Goal: Task Accomplishment & Management: Complete application form

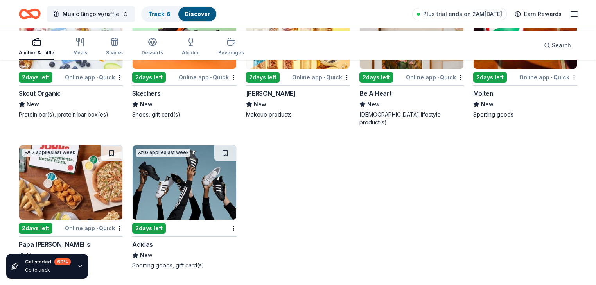
scroll to position [7552, 0]
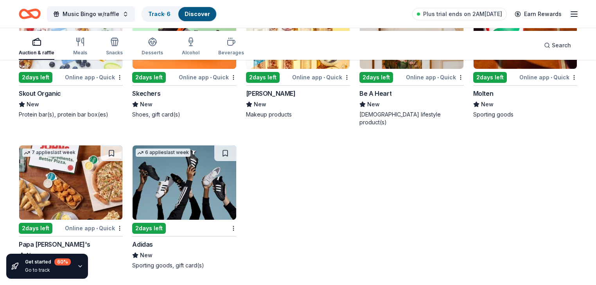
scroll to position [6895, 0]
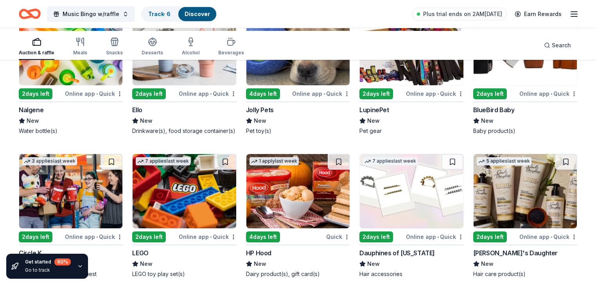
scroll to position [6206, 0]
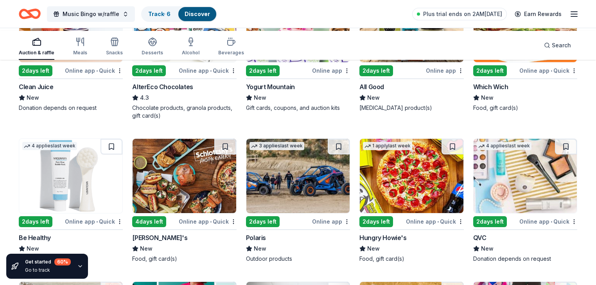
scroll to position [5518, 0]
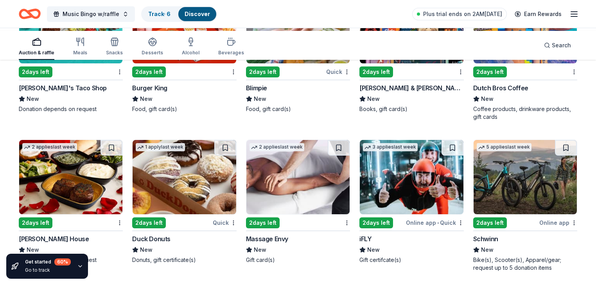
scroll to position [4923, 0]
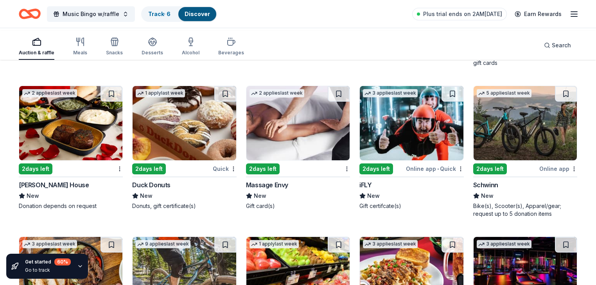
scroll to position [4986, 0]
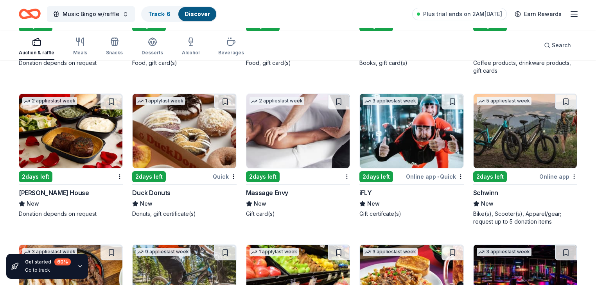
scroll to position [4923, 0]
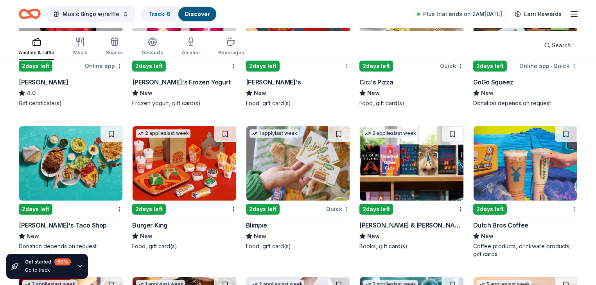
scroll to position [4892, 0]
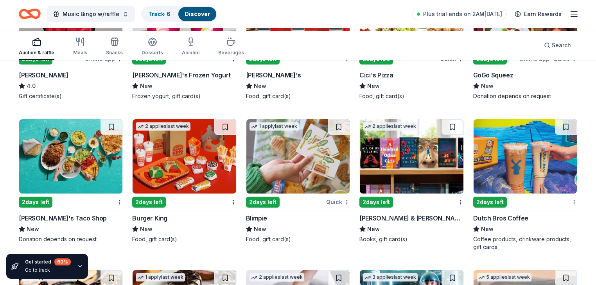
scroll to position [4767, 0]
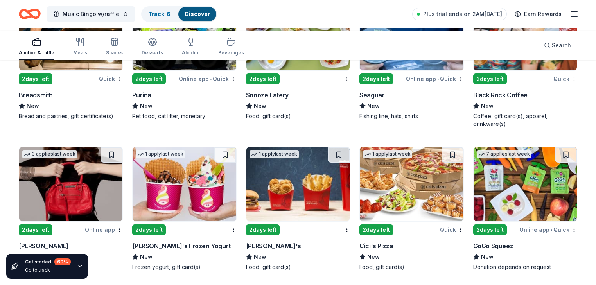
scroll to position [4610, 0]
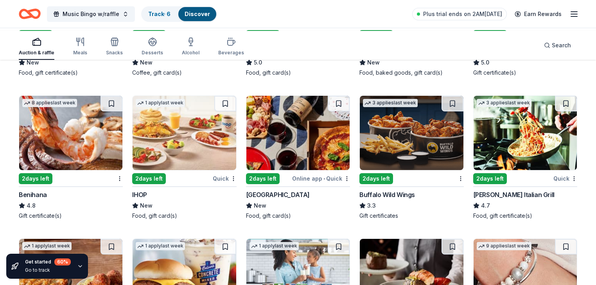
scroll to position [4204, 0]
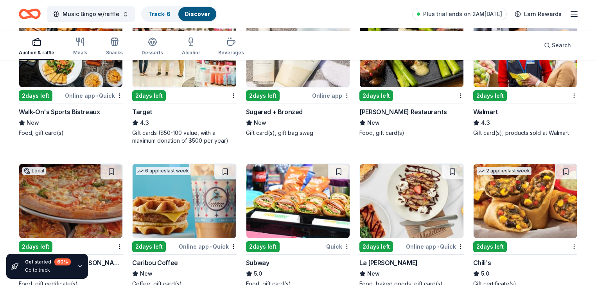
scroll to position [3985, 0]
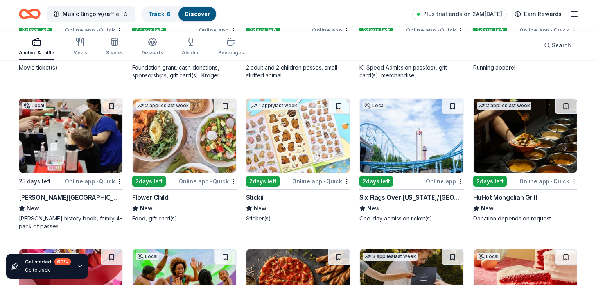
scroll to position [2733, 0]
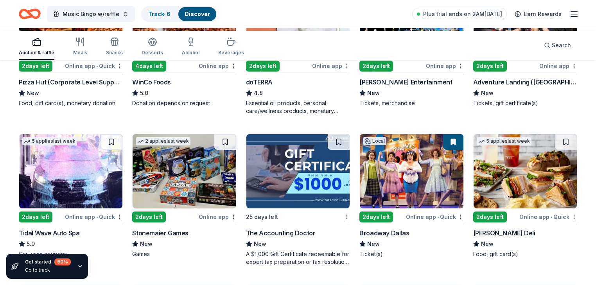
scroll to position [1919, 0]
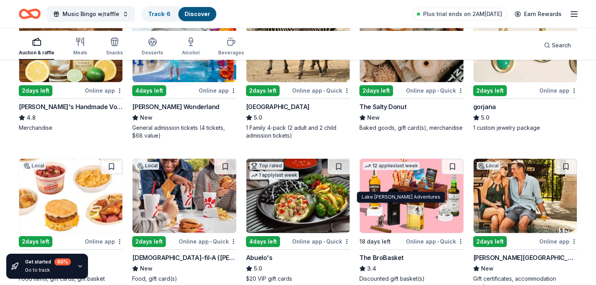
scroll to position [1012, 0]
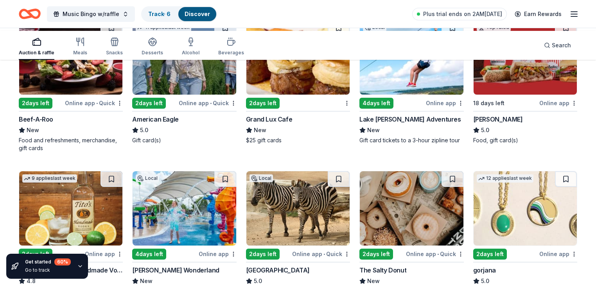
scroll to position [824, 0]
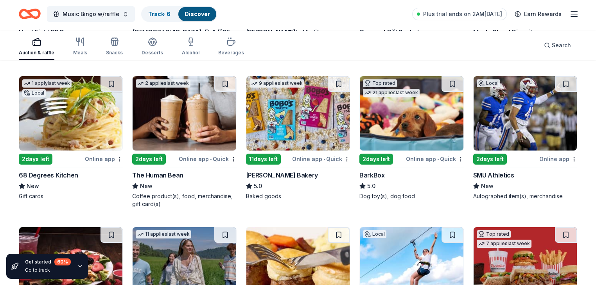
scroll to position [636, 0]
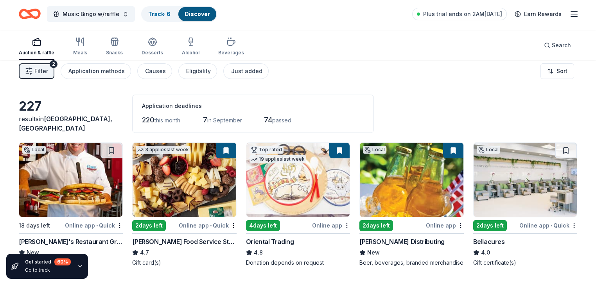
scroll to position [0, 0]
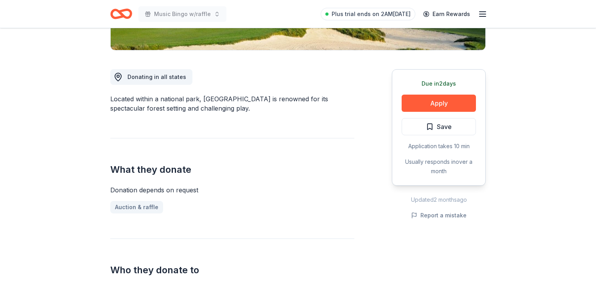
scroll to position [188, 0]
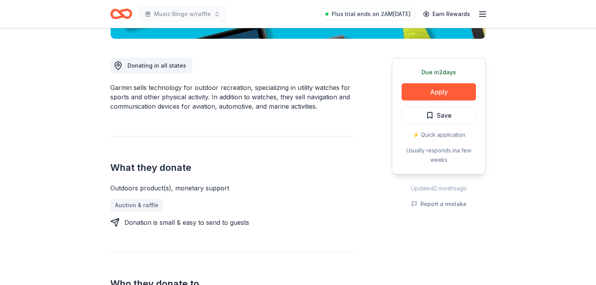
scroll to position [188, 0]
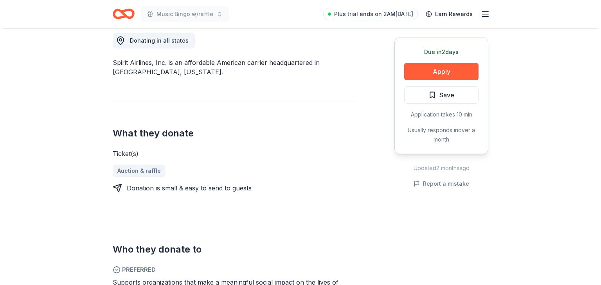
scroll to position [282, 0]
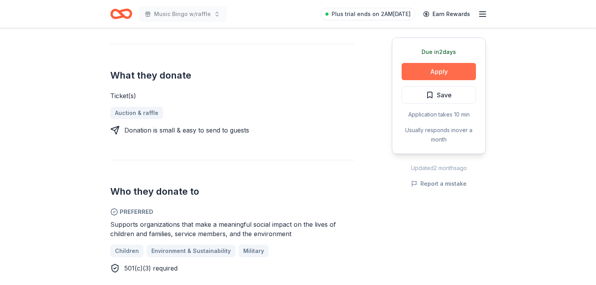
click at [417, 80] on button "Apply" at bounding box center [439, 71] width 74 height 17
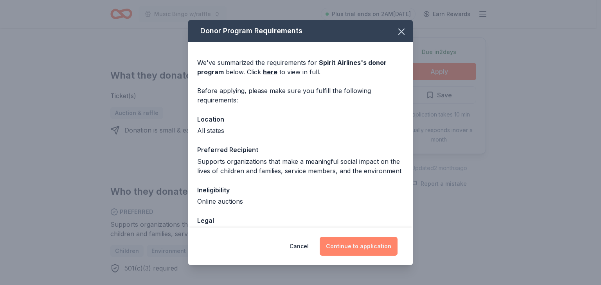
click at [393, 244] on button "Continue to application" at bounding box center [359, 246] width 78 height 19
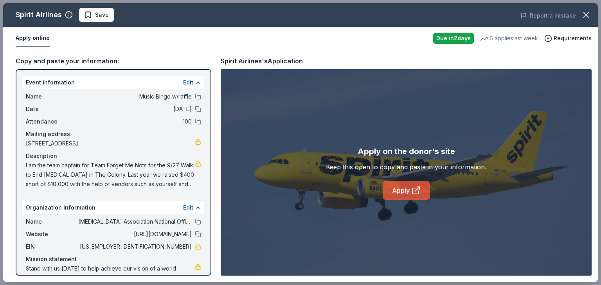
click at [415, 195] on icon at bounding box center [415, 190] width 9 height 9
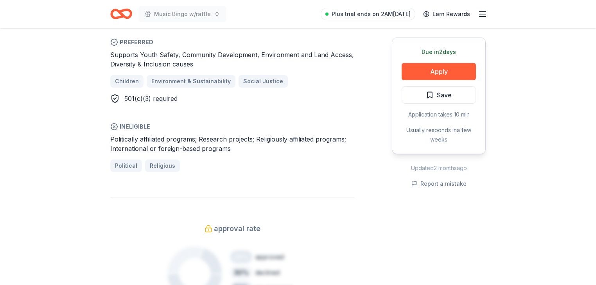
scroll to position [469, 0]
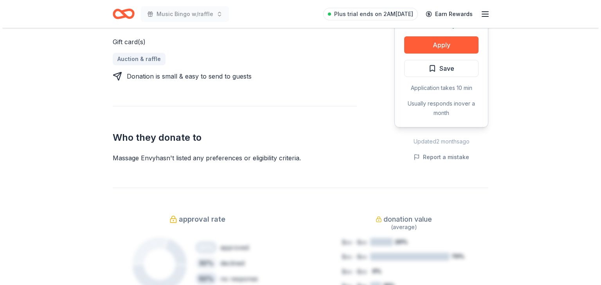
scroll to position [375, 0]
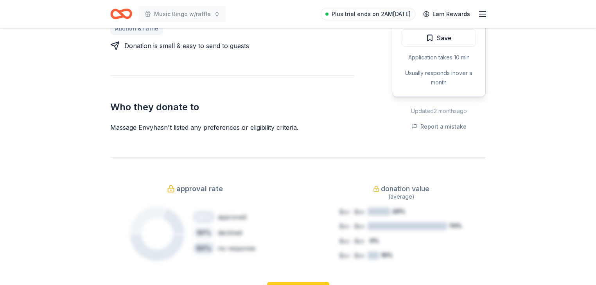
click at [408, 23] on button "Apply" at bounding box center [439, 14] width 74 height 17
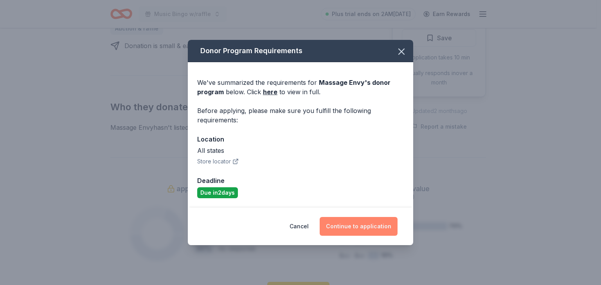
click at [375, 236] on button "Continue to application" at bounding box center [359, 226] width 78 height 19
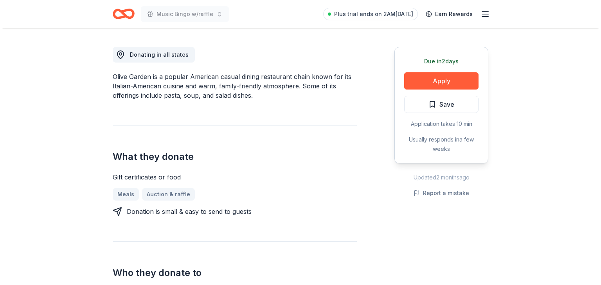
scroll to position [313, 0]
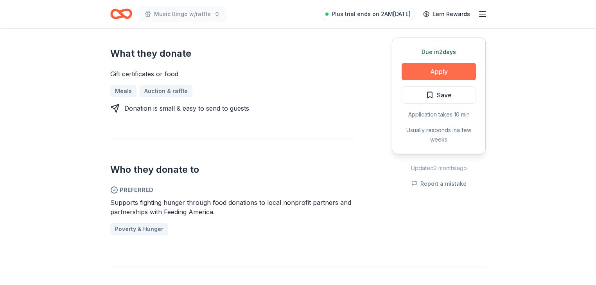
click at [420, 80] on button "Apply" at bounding box center [439, 71] width 74 height 17
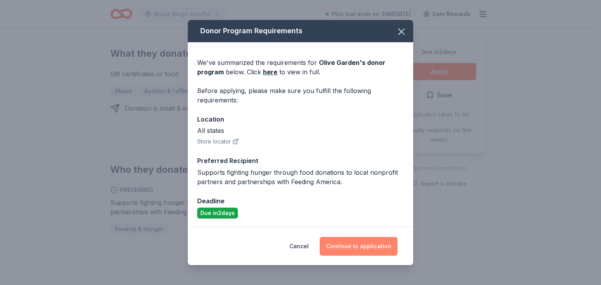
click at [384, 240] on button "Continue to application" at bounding box center [359, 246] width 78 height 19
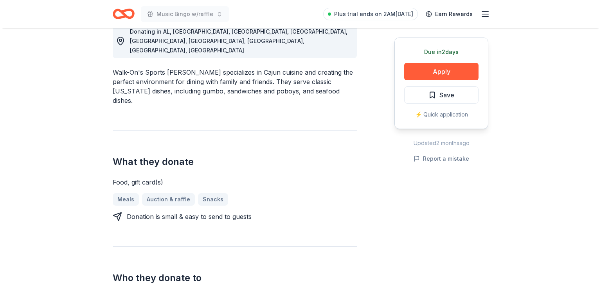
scroll to position [282, 0]
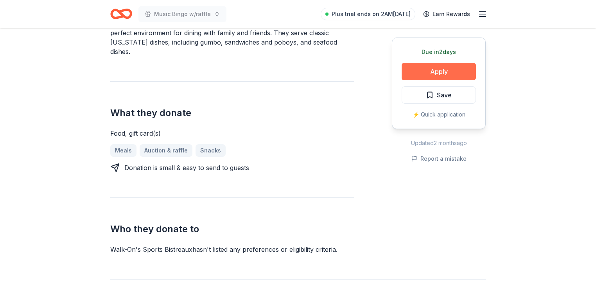
click at [419, 80] on button "Apply" at bounding box center [439, 71] width 74 height 17
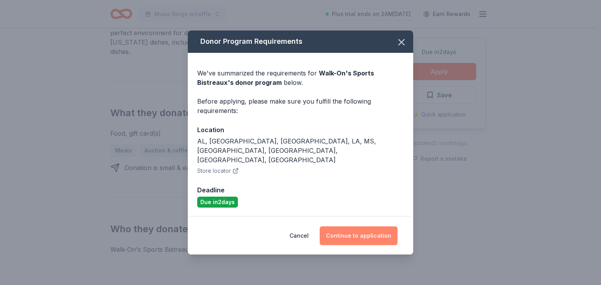
click at [390, 242] on button "Continue to application" at bounding box center [359, 235] width 78 height 19
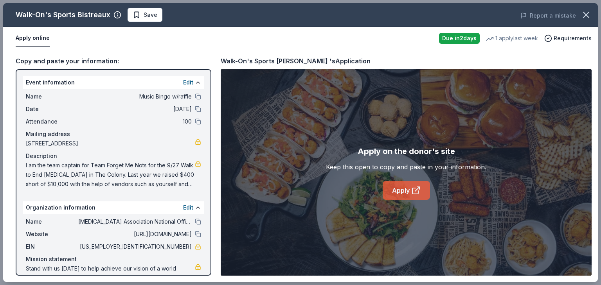
click at [392, 200] on link "Apply" at bounding box center [406, 190] width 47 height 19
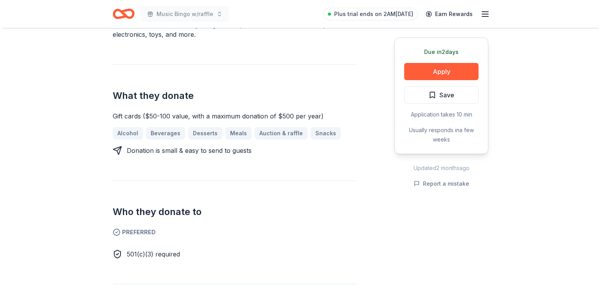
scroll to position [282, 0]
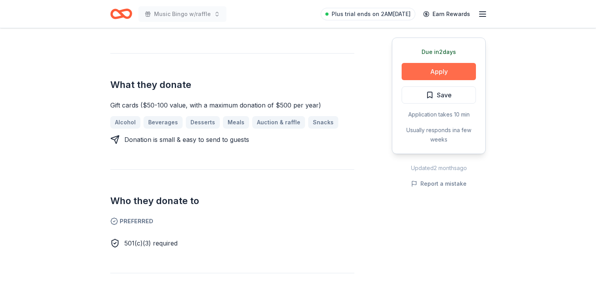
click at [422, 80] on button "Apply" at bounding box center [439, 71] width 74 height 17
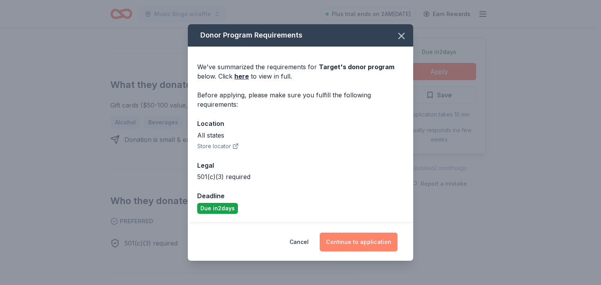
click at [361, 245] on button "Continue to application" at bounding box center [359, 242] width 78 height 19
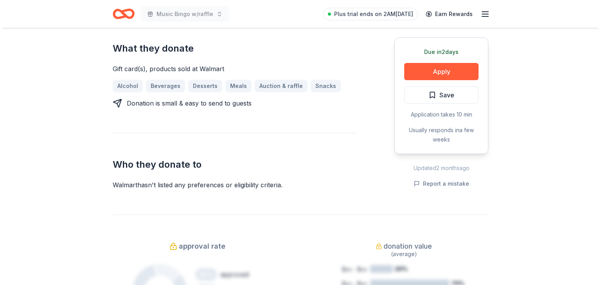
scroll to position [313, 0]
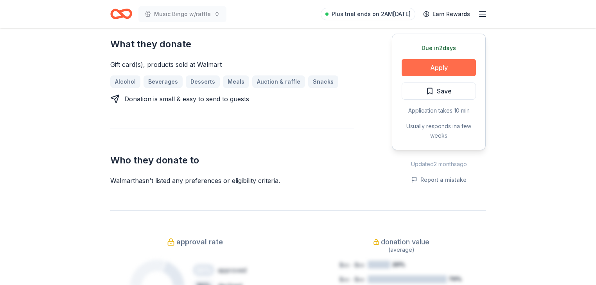
click at [407, 76] on button "Apply" at bounding box center [439, 67] width 74 height 17
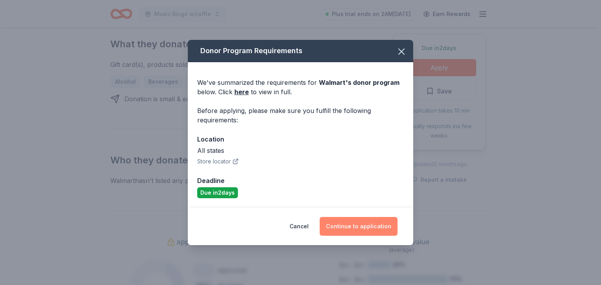
click at [377, 234] on button "Continue to application" at bounding box center [359, 226] width 78 height 19
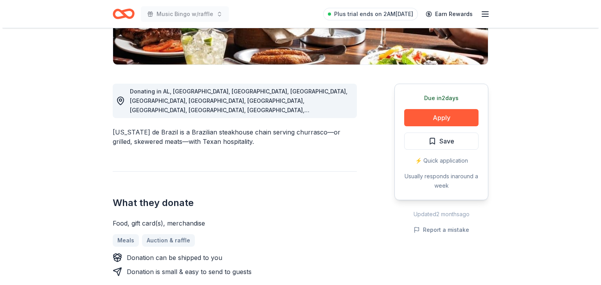
scroll to position [219, 0]
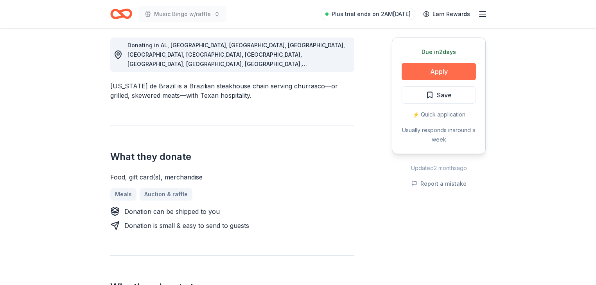
click at [419, 80] on button "Apply" at bounding box center [439, 71] width 74 height 17
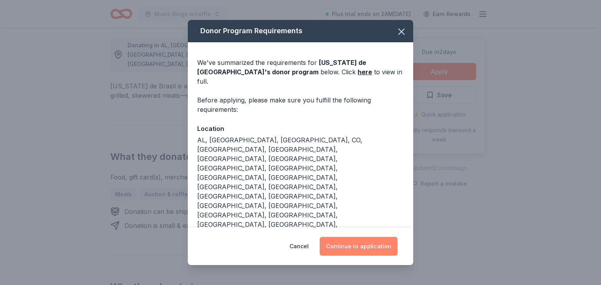
click at [373, 241] on button "Continue to application" at bounding box center [359, 246] width 78 height 19
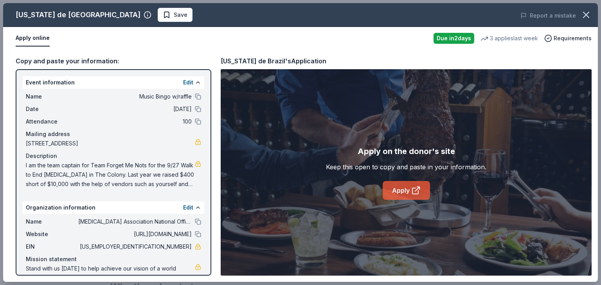
click at [404, 200] on link "Apply" at bounding box center [406, 190] width 47 height 19
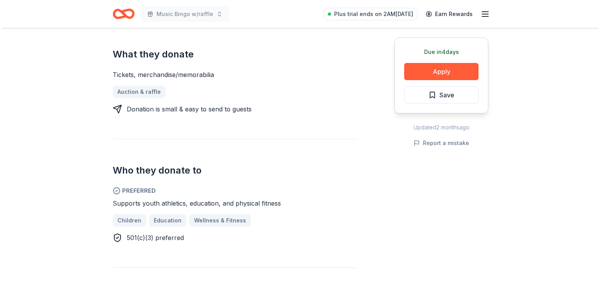
scroll to position [313, 0]
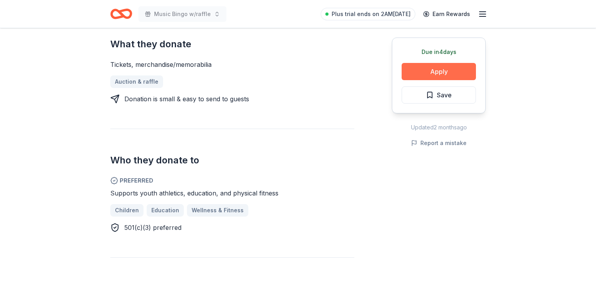
click at [426, 80] on button "Apply" at bounding box center [439, 71] width 74 height 17
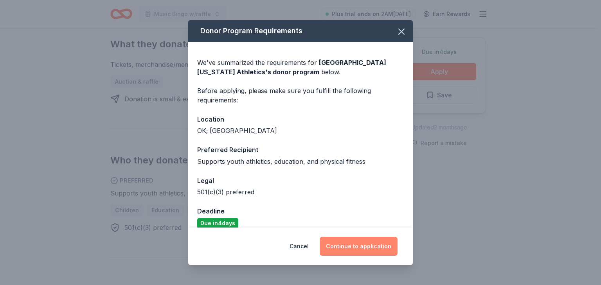
click at [363, 243] on button "Continue to application" at bounding box center [359, 246] width 78 height 19
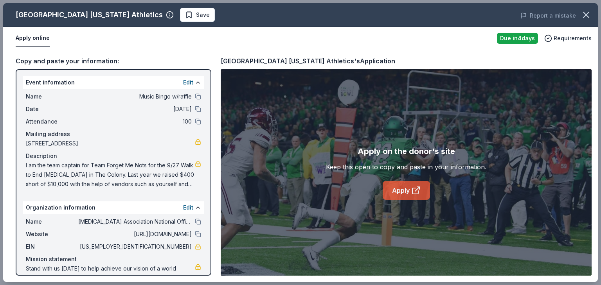
click at [405, 200] on link "Apply" at bounding box center [406, 190] width 47 height 19
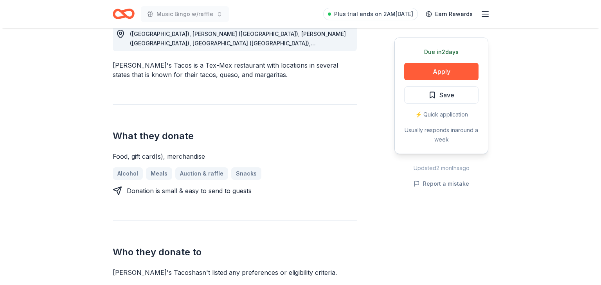
scroll to position [250, 0]
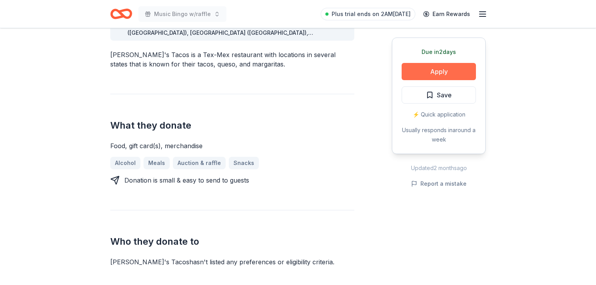
click at [427, 80] on button "Apply" at bounding box center [439, 71] width 74 height 17
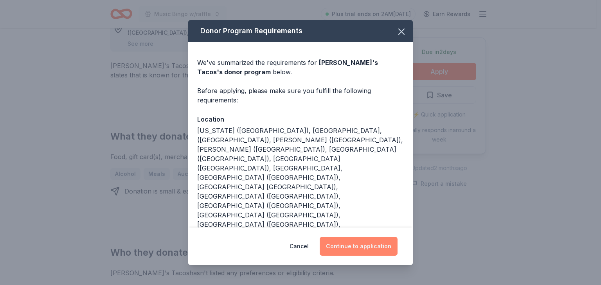
click at [377, 241] on button "Continue to application" at bounding box center [359, 246] width 78 height 19
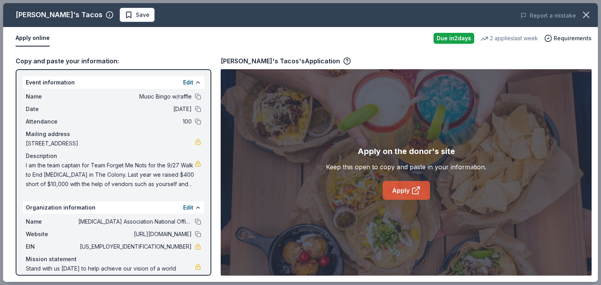
click at [398, 200] on link "Apply" at bounding box center [406, 190] width 47 height 19
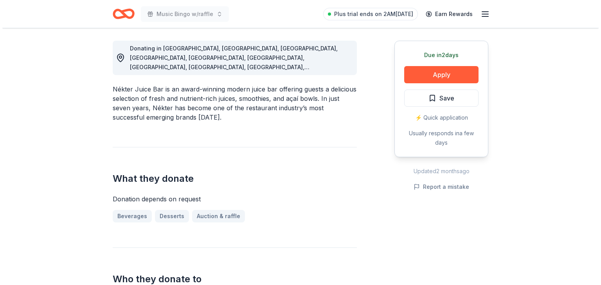
scroll to position [250, 0]
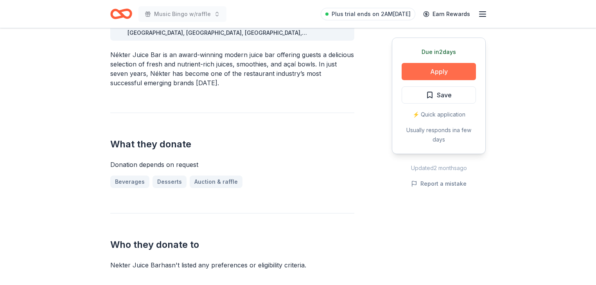
click at [423, 80] on button "Apply" at bounding box center [439, 71] width 74 height 17
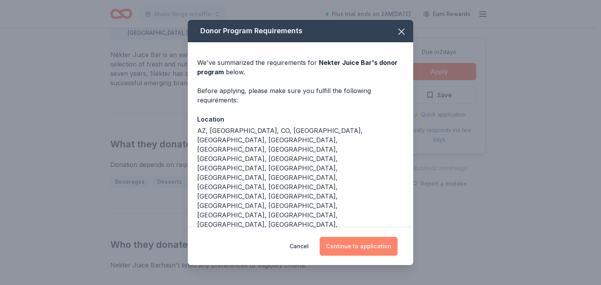
click at [385, 239] on button "Continue to application" at bounding box center [359, 246] width 78 height 19
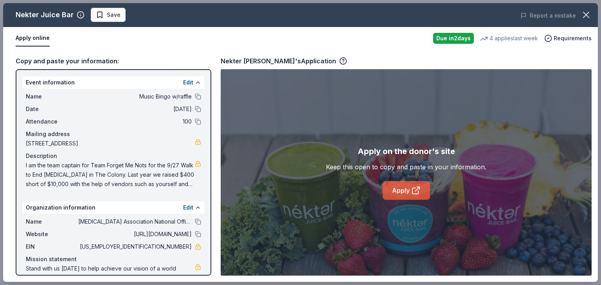
click at [405, 200] on link "Apply" at bounding box center [406, 190] width 47 height 19
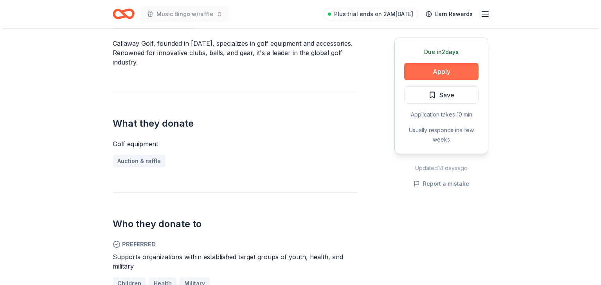
scroll to position [250, 0]
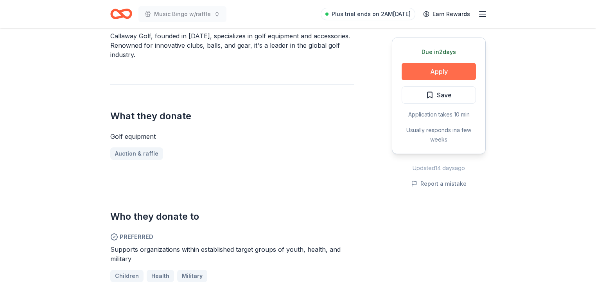
click at [429, 80] on button "Apply" at bounding box center [439, 71] width 74 height 17
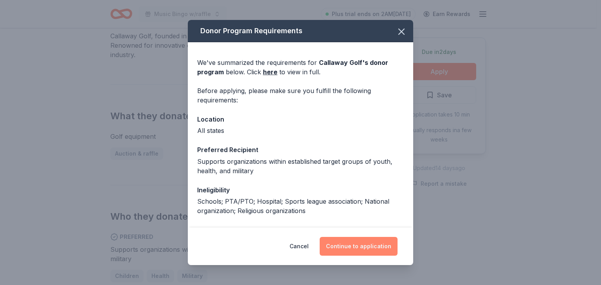
click at [384, 241] on button "Continue to application" at bounding box center [359, 246] width 78 height 19
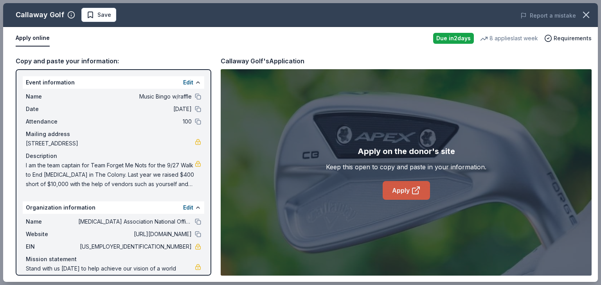
click at [399, 198] on link "Apply" at bounding box center [406, 190] width 47 height 19
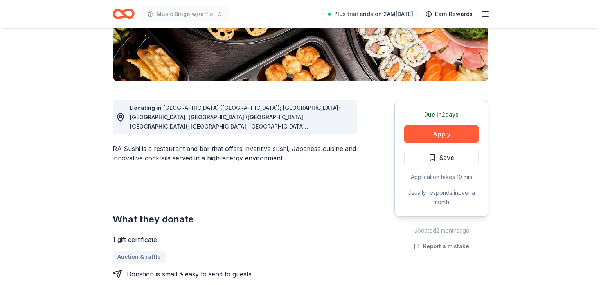
scroll to position [250, 0]
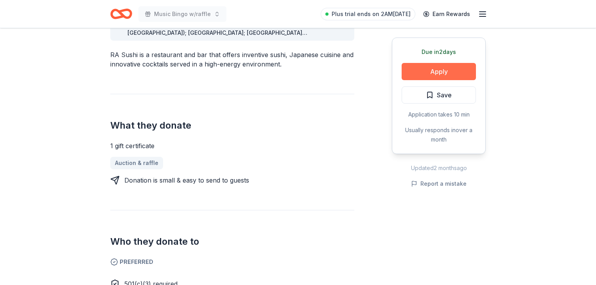
click at [429, 80] on button "Apply" at bounding box center [439, 71] width 74 height 17
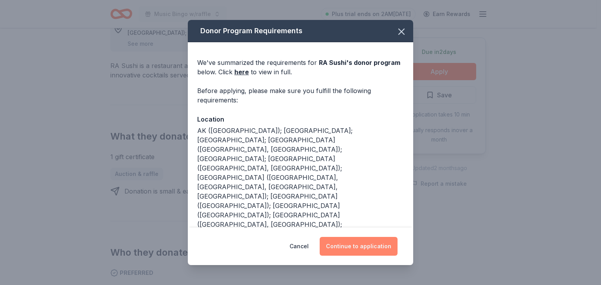
click at [374, 241] on button "Continue to application" at bounding box center [359, 246] width 78 height 19
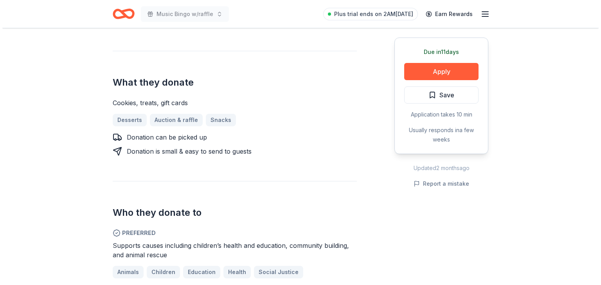
scroll to position [344, 0]
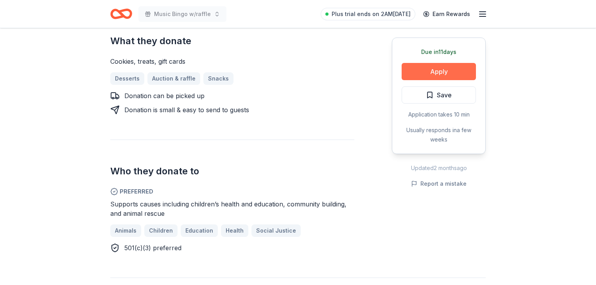
click at [419, 80] on button "Apply" at bounding box center [439, 71] width 74 height 17
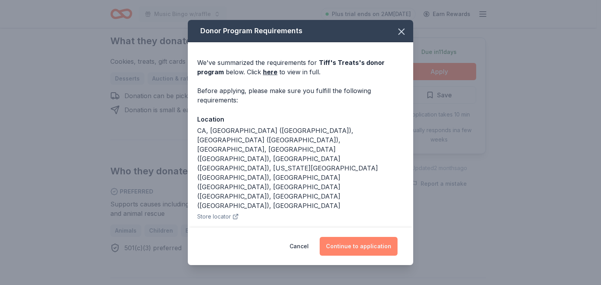
click at [370, 237] on button "Continue to application" at bounding box center [359, 246] width 78 height 19
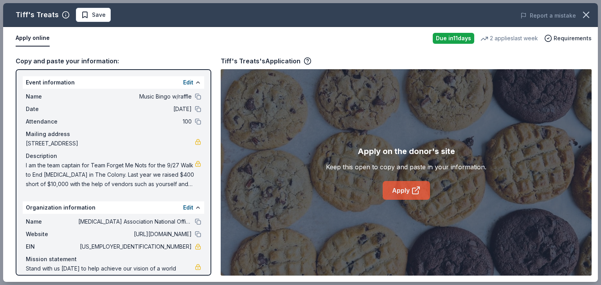
click at [407, 200] on link "Apply" at bounding box center [406, 190] width 47 height 19
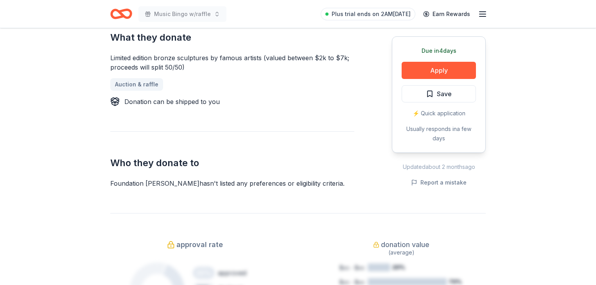
scroll to position [407, 0]
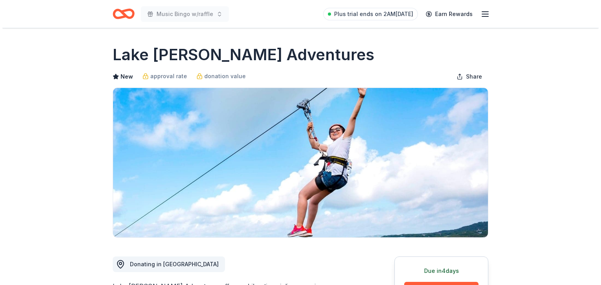
scroll to position [188, 0]
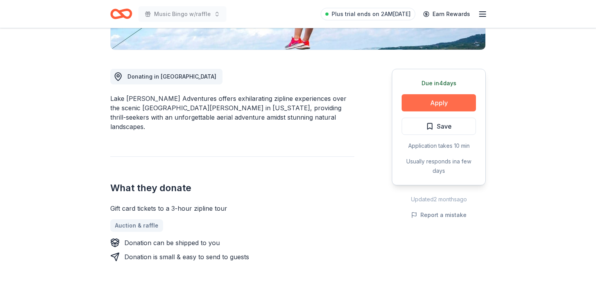
click at [420, 111] on button "Apply" at bounding box center [439, 102] width 74 height 17
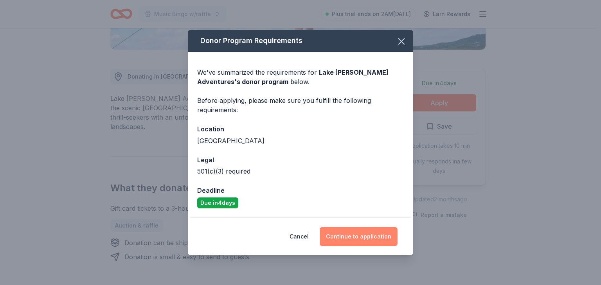
click at [385, 241] on button "Continue to application" at bounding box center [359, 236] width 78 height 19
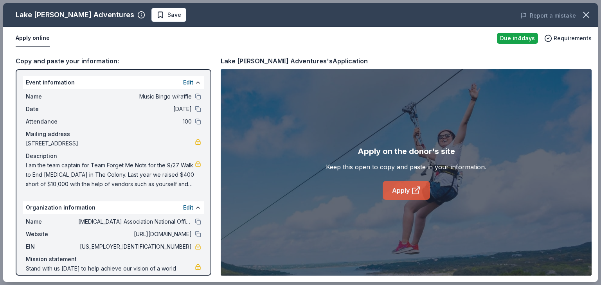
click at [399, 200] on link "Apply" at bounding box center [406, 190] width 47 height 19
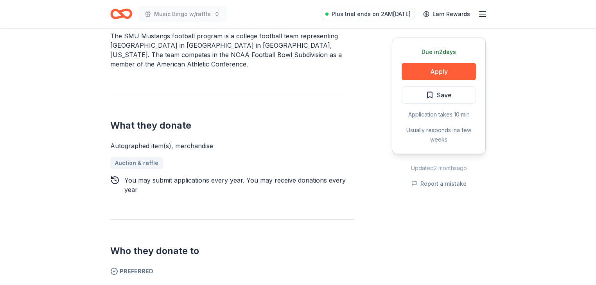
scroll to position [282, 0]
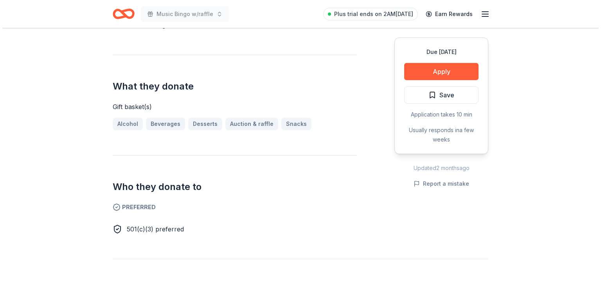
scroll to position [280, 0]
click at [432, 80] on button "Apply" at bounding box center [439, 71] width 74 height 17
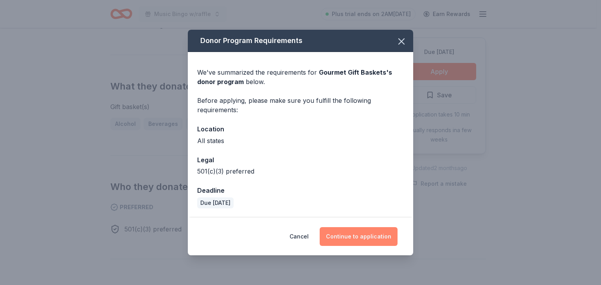
click at [387, 239] on button "Continue to application" at bounding box center [359, 236] width 78 height 19
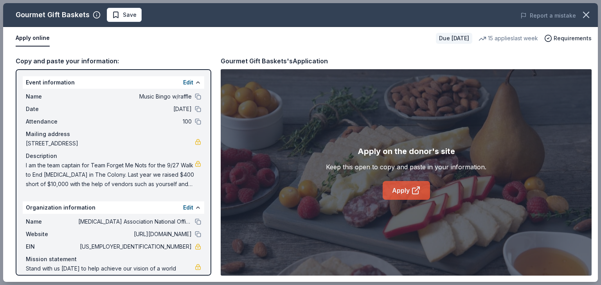
click at [402, 200] on link "Apply" at bounding box center [406, 190] width 47 height 19
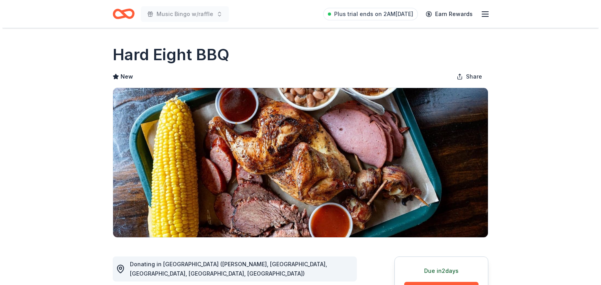
scroll to position [156, 0]
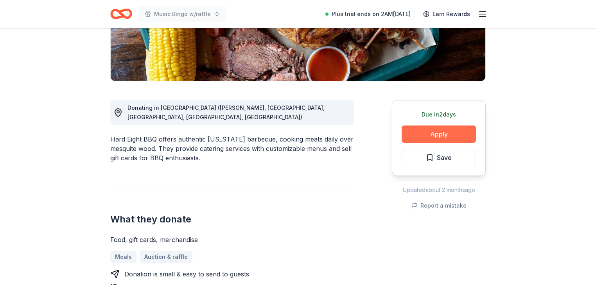
click at [417, 143] on button "Apply" at bounding box center [439, 134] width 74 height 17
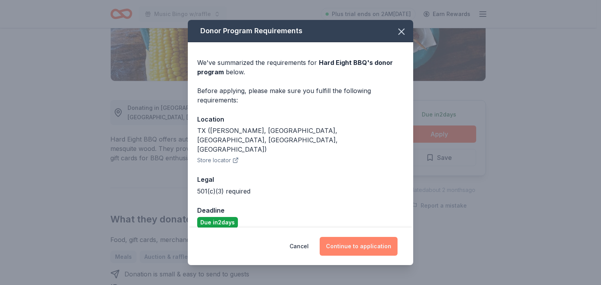
click at [386, 242] on button "Continue to application" at bounding box center [359, 246] width 78 height 19
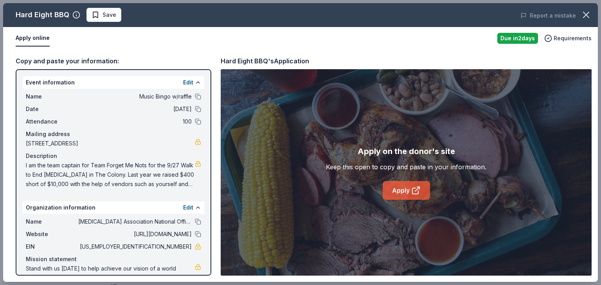
click at [400, 200] on link "Apply" at bounding box center [406, 190] width 47 height 19
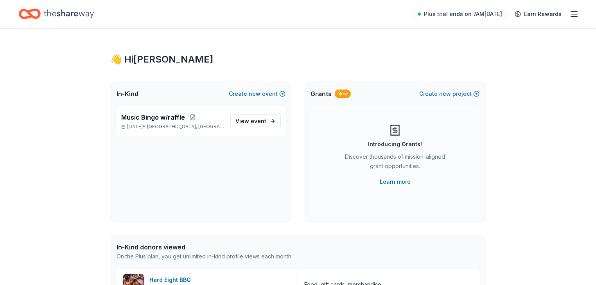
click at [570, 12] on icon "button" at bounding box center [574, 13] width 9 height 9
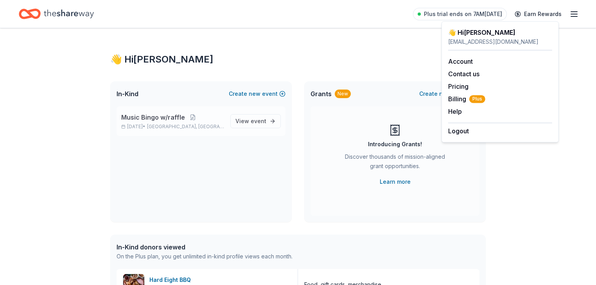
click at [163, 122] on span "Music Bingo w/raffle" at bounding box center [153, 117] width 64 height 9
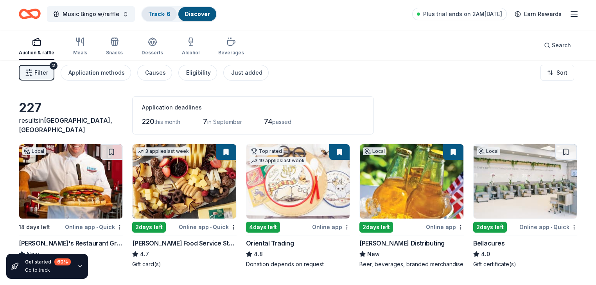
click at [171, 14] on link "Track · 6" at bounding box center [159, 14] width 22 height 7
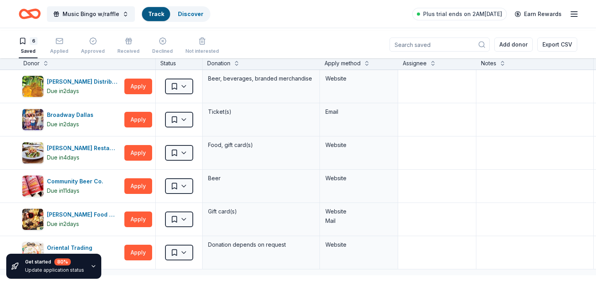
click at [164, 16] on link "Track" at bounding box center [156, 14] width 16 height 7
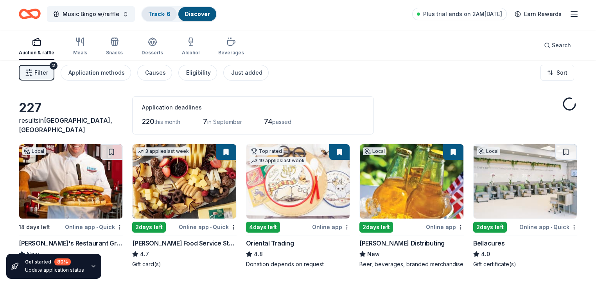
click at [171, 16] on link "Track · 6" at bounding box center [159, 14] width 22 height 7
